Goal: Information Seeking & Learning: Learn about a topic

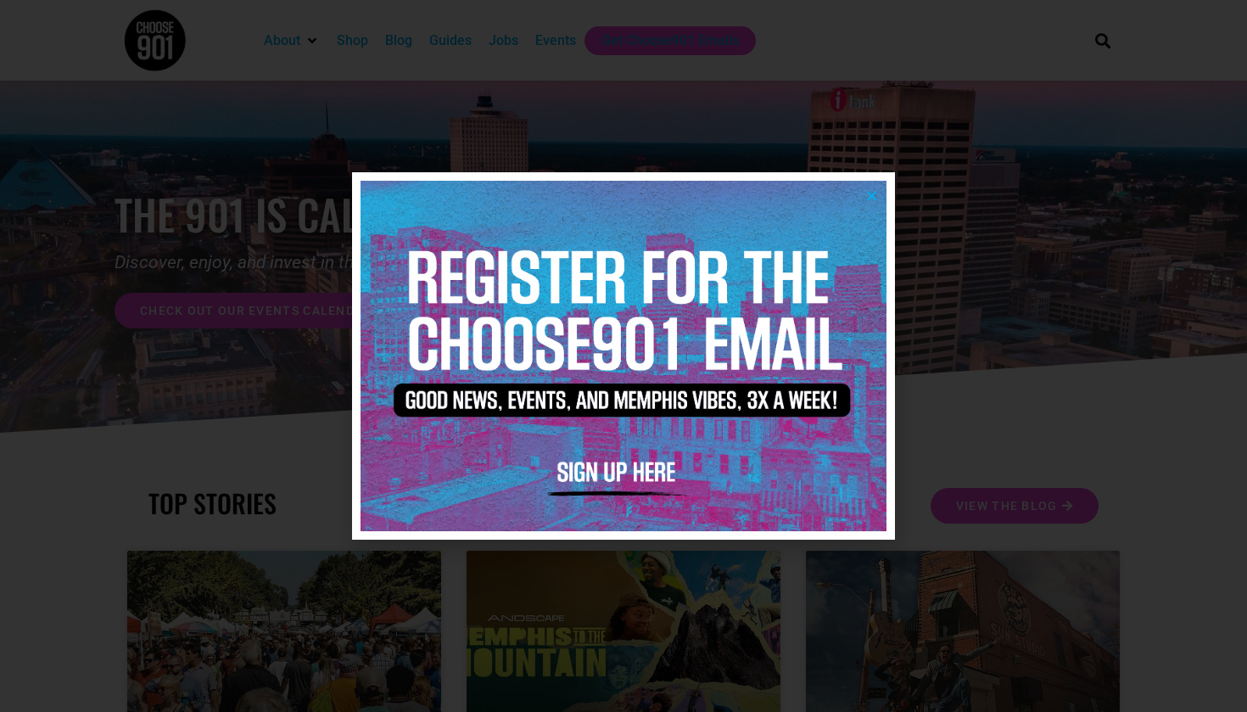
click at [877, 192] on icon "Close" at bounding box center [871, 195] width 13 height 13
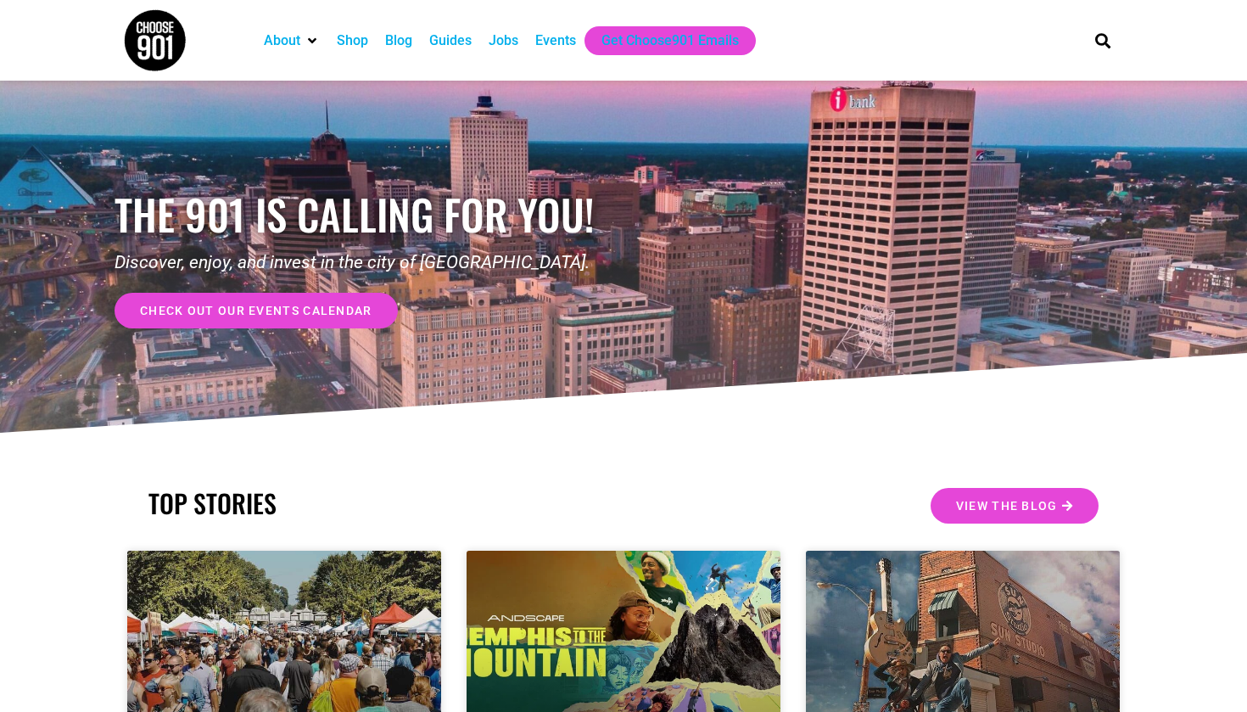
click at [511, 38] on div "Jobs" at bounding box center [504, 41] width 30 height 20
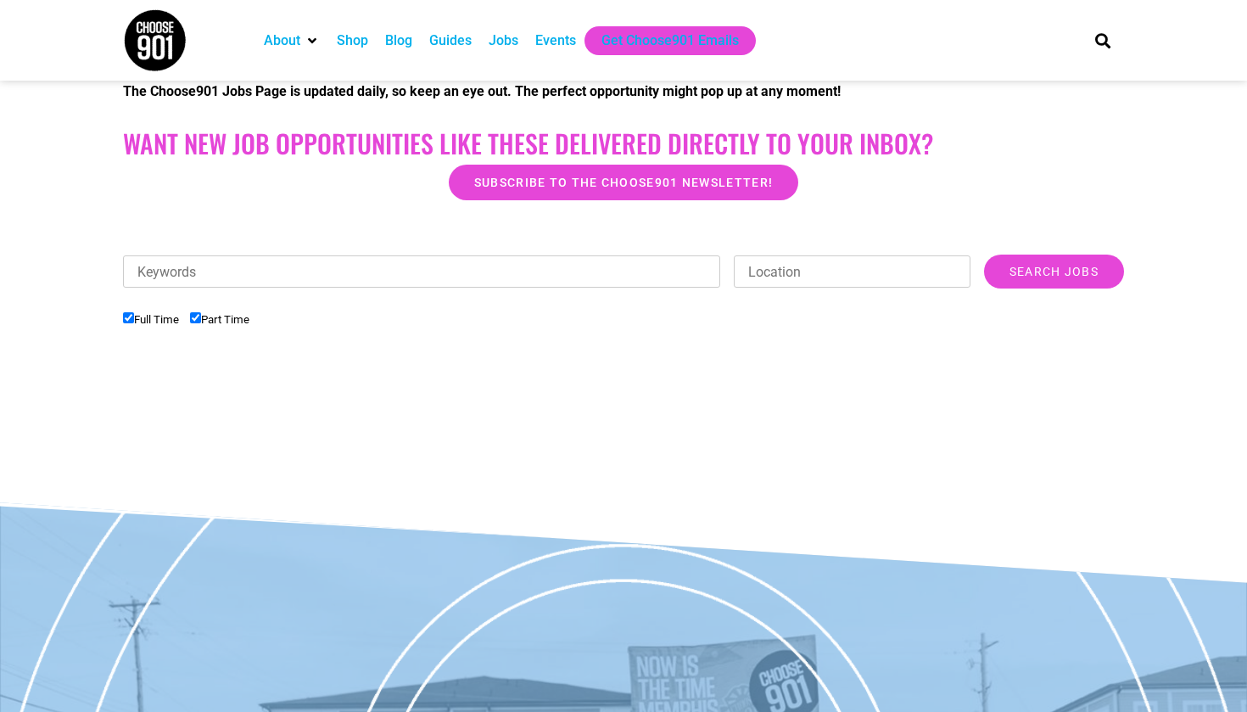
scroll to position [380, 0]
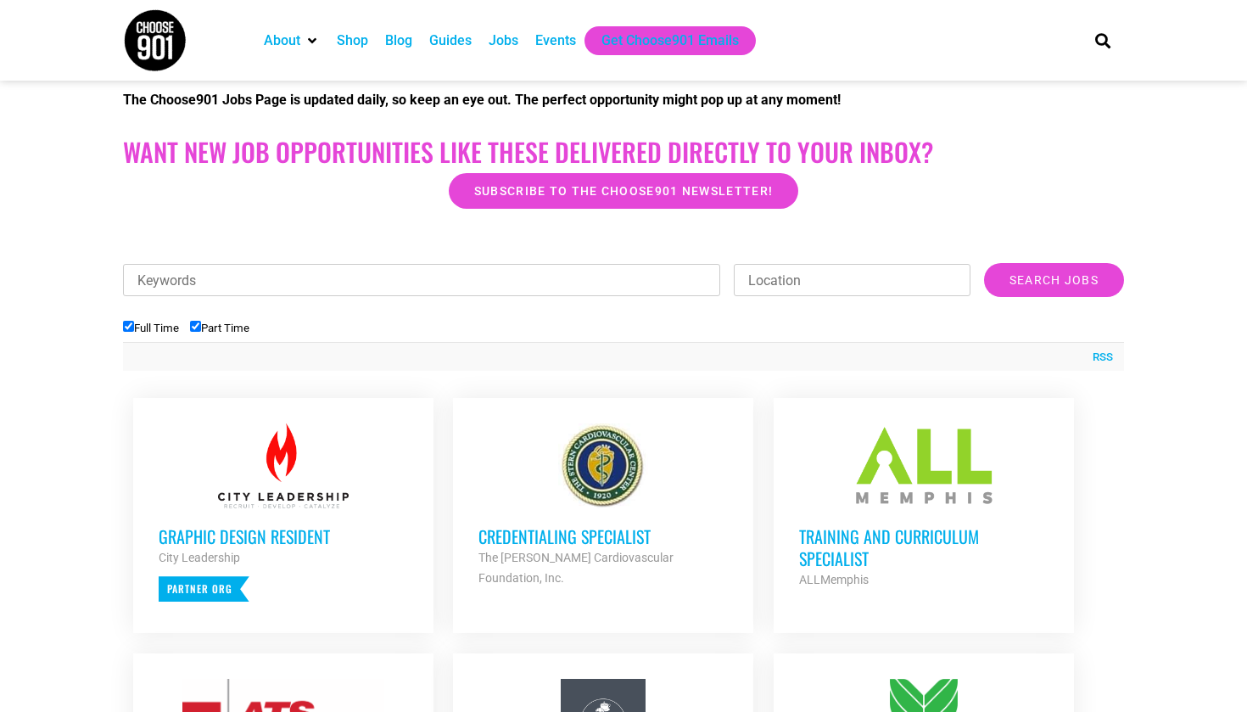
click at [124, 339] on li "Full Time" at bounding box center [156, 328] width 67 height 28
click at [130, 322] on label "Full Time" at bounding box center [151, 328] width 56 height 13
click at [130, 321] on input "Full Time" at bounding box center [128, 326] width 11 height 11
checkbox input "false"
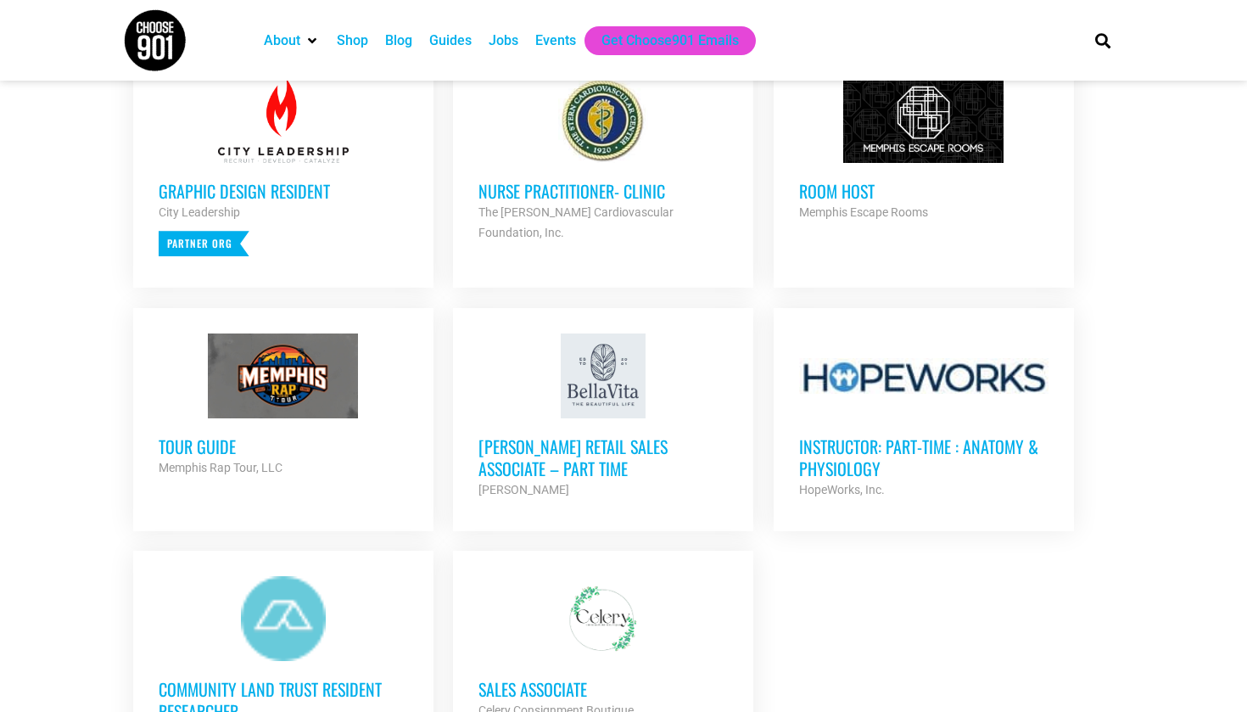
scroll to position [601, 0]
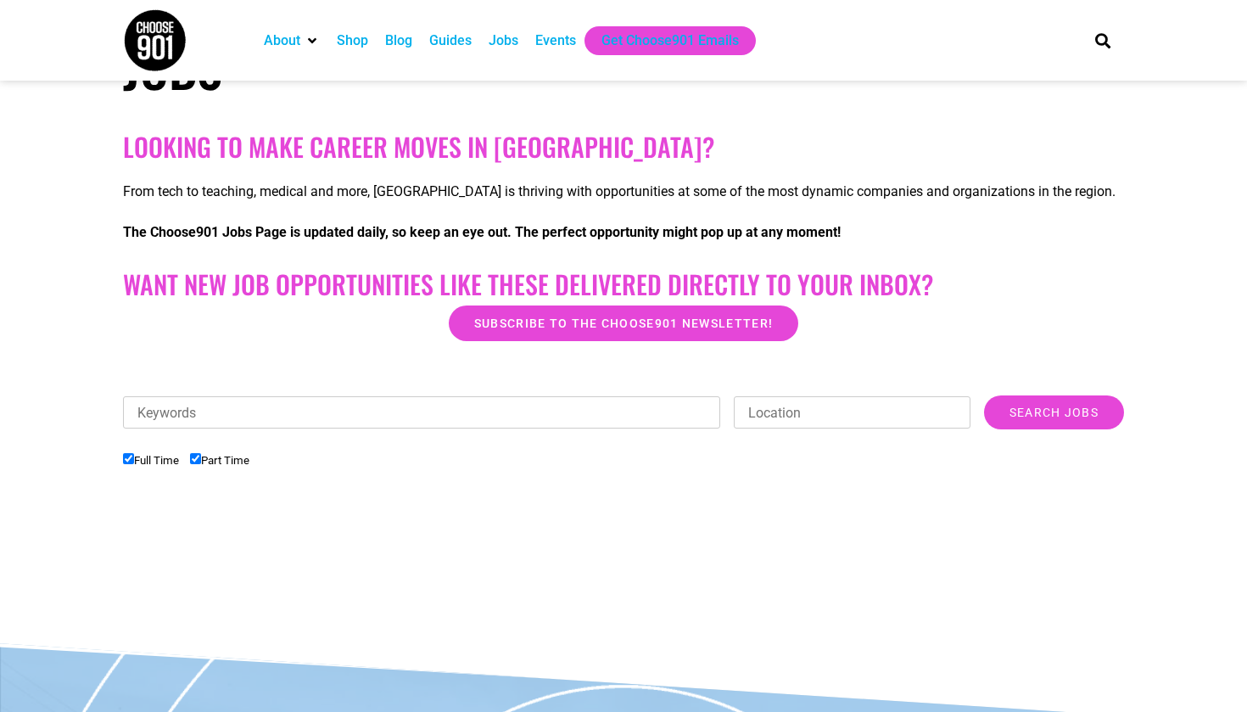
scroll to position [249, 0]
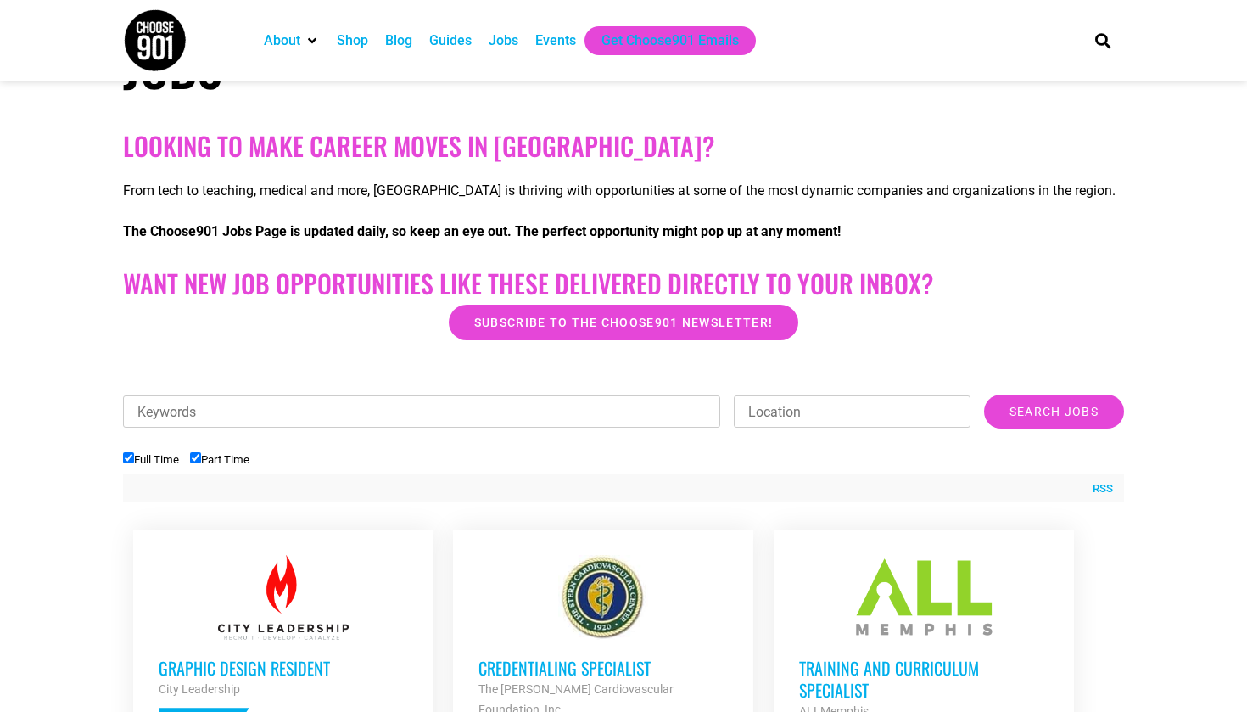
click at [156, 469] on li "Full Time" at bounding box center [156, 459] width 67 height 28
click at [155, 457] on label "Full Time" at bounding box center [151, 459] width 56 height 13
click at [134, 457] on input "Full Time" at bounding box center [128, 457] width 11 height 11
checkbox input "false"
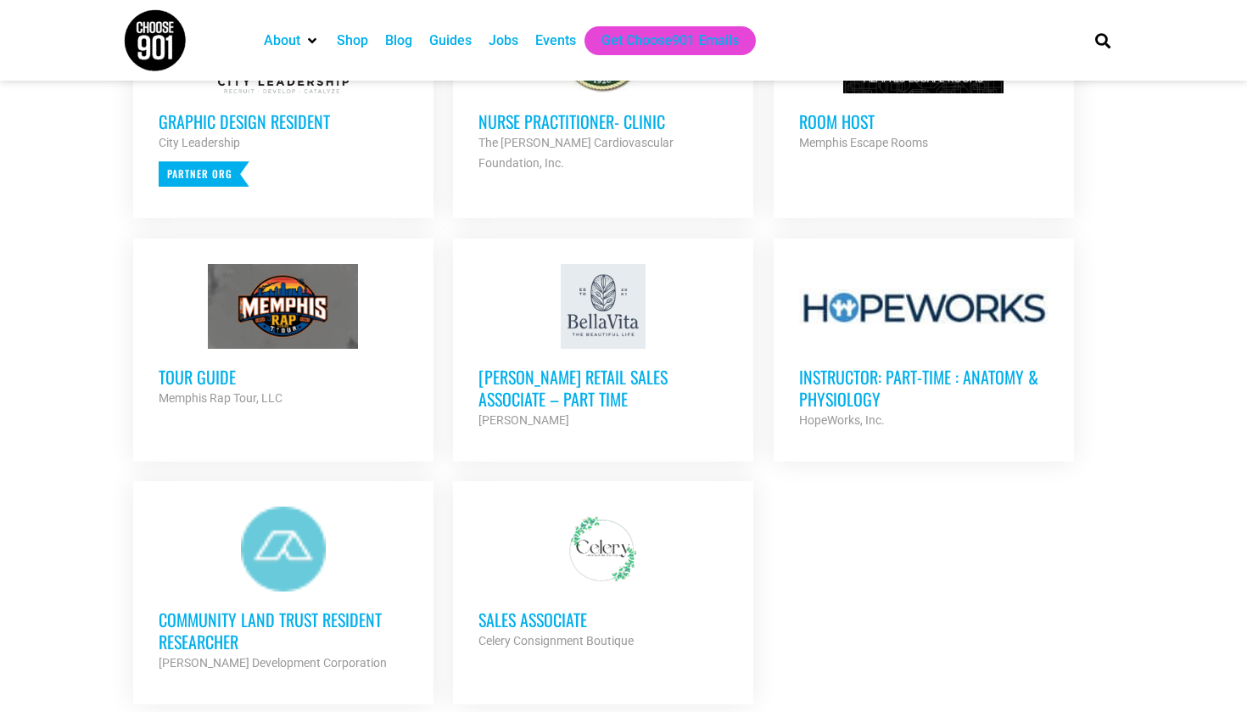
scroll to position [803, 0]
